Goal: Task Accomplishment & Management: Complete application form

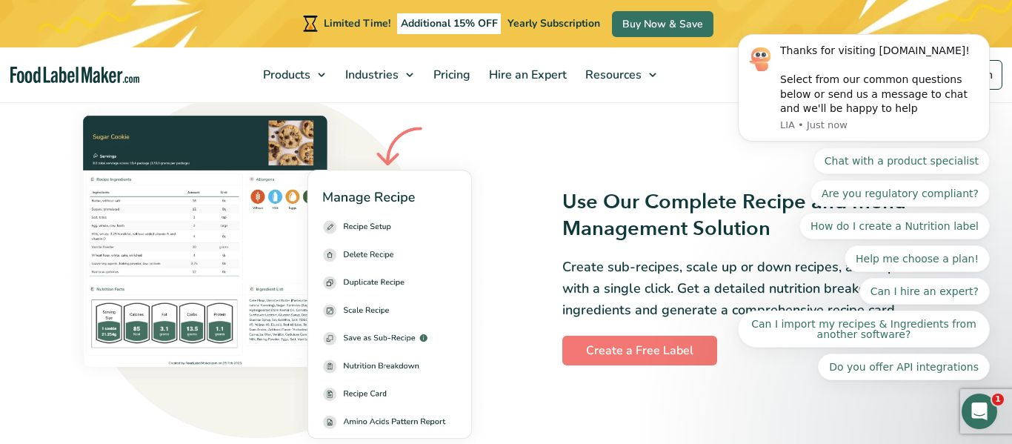
scroll to position [1959, 0]
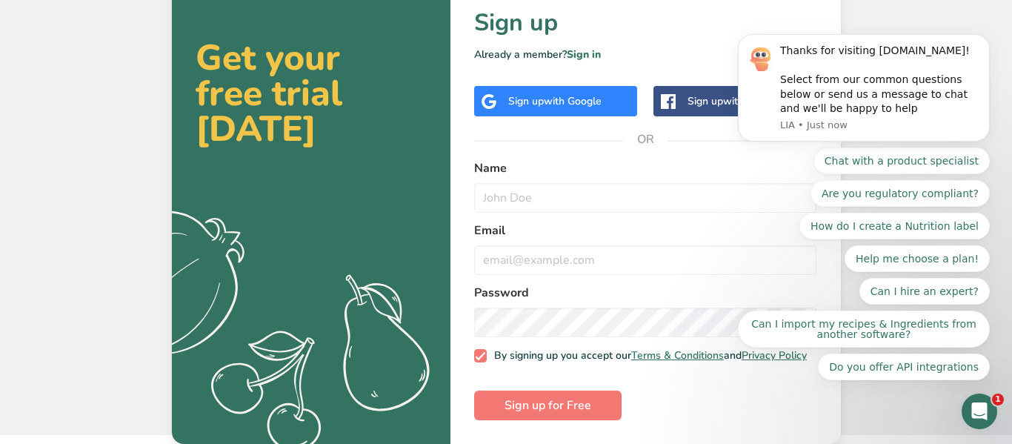
click at [518, 93] on div "Sign up with Google" at bounding box center [554, 101] width 93 height 16
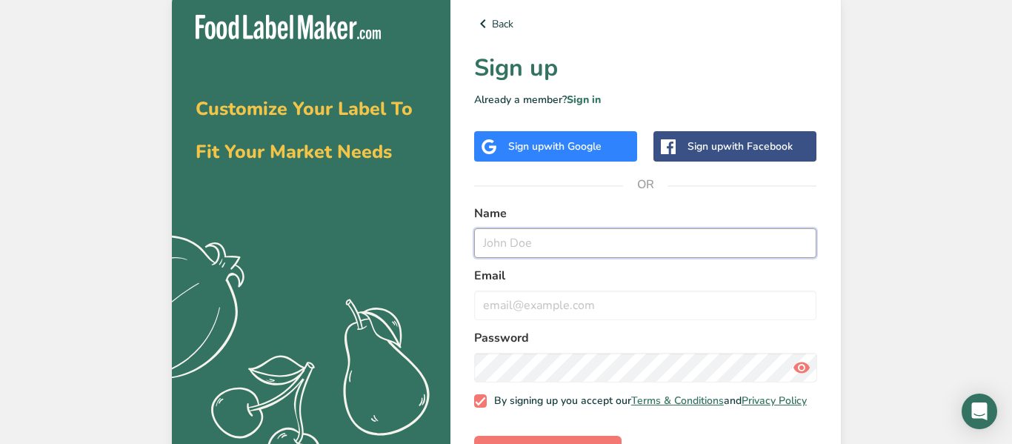
click at [576, 248] on input "text" at bounding box center [645, 243] width 343 height 30
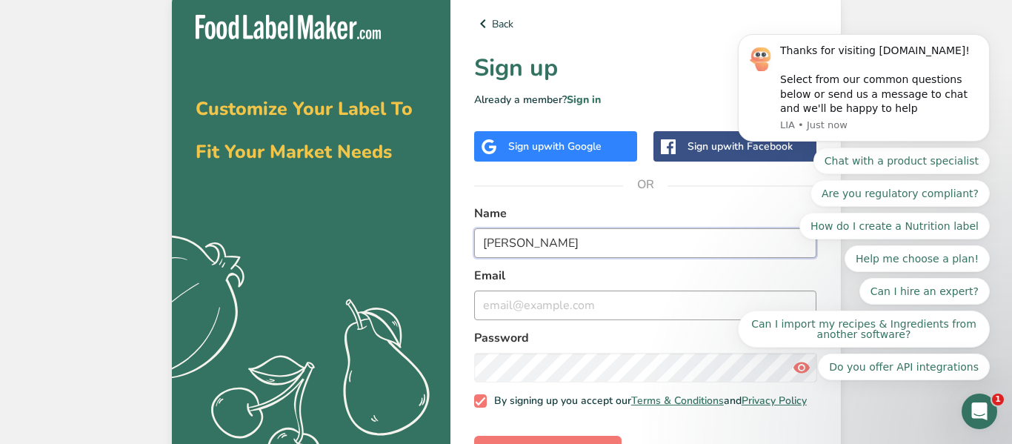
type input "Patrick Martinez"
click at [589, 304] on input "email" at bounding box center [645, 305] width 343 height 30
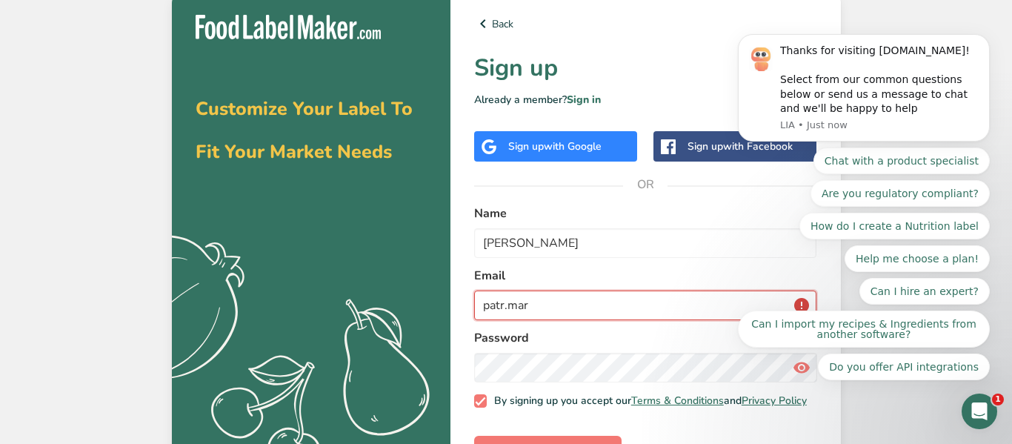
type input "patr.mart"
